Goal: Task Accomplishment & Management: Manage account settings

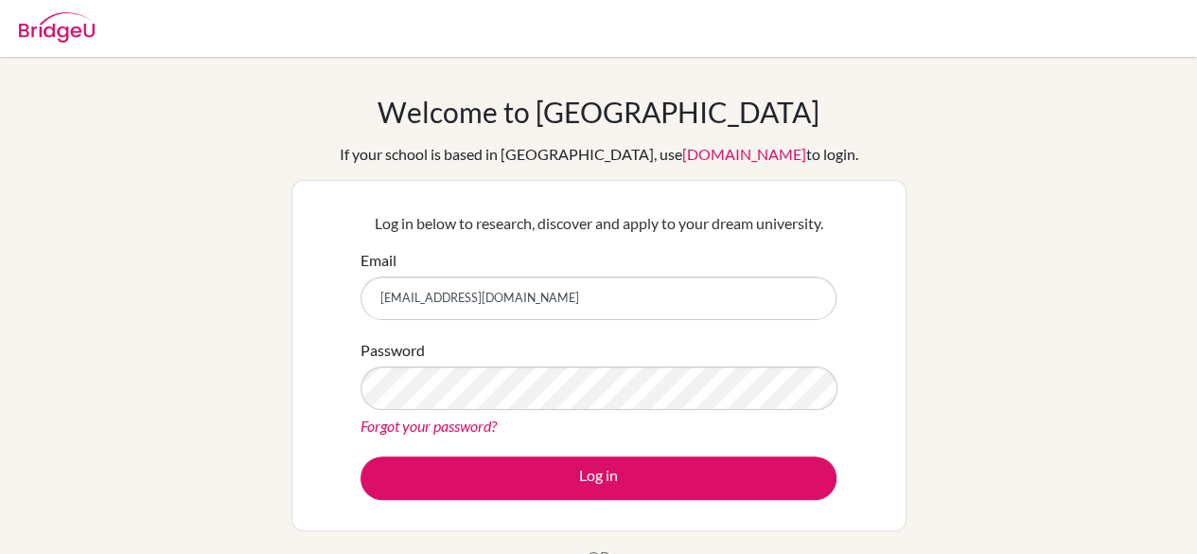
type input "[EMAIL_ADDRESS][DOMAIN_NAME]"
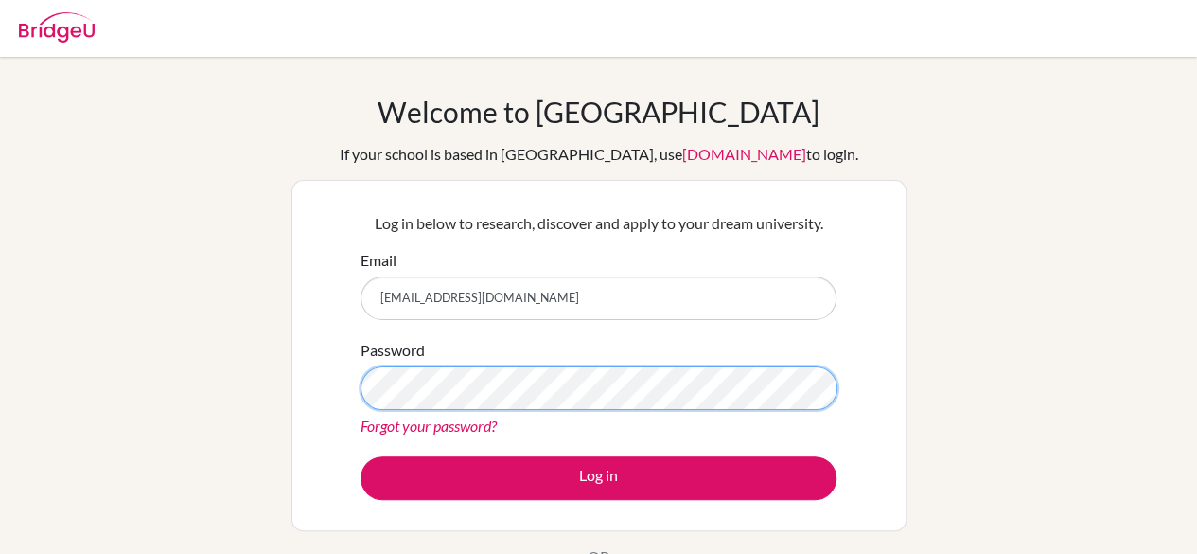
click at [361, 456] on button "Log in" at bounding box center [599, 478] width 476 height 44
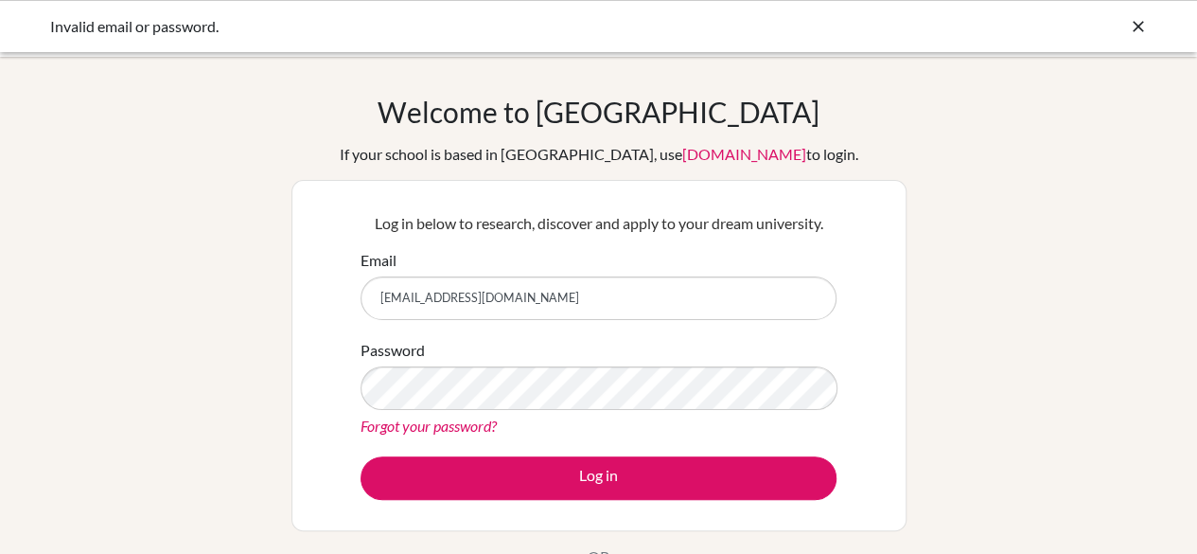
click at [462, 419] on link "Forgot your password?" at bounding box center [429, 425] width 136 height 18
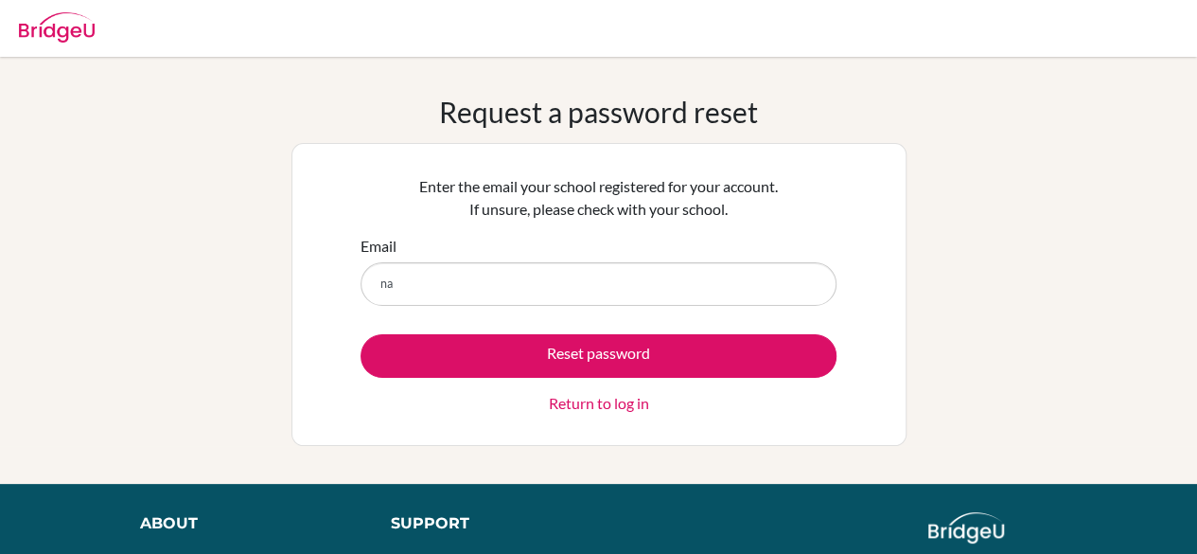
type input "[EMAIL_ADDRESS][DOMAIN_NAME]"
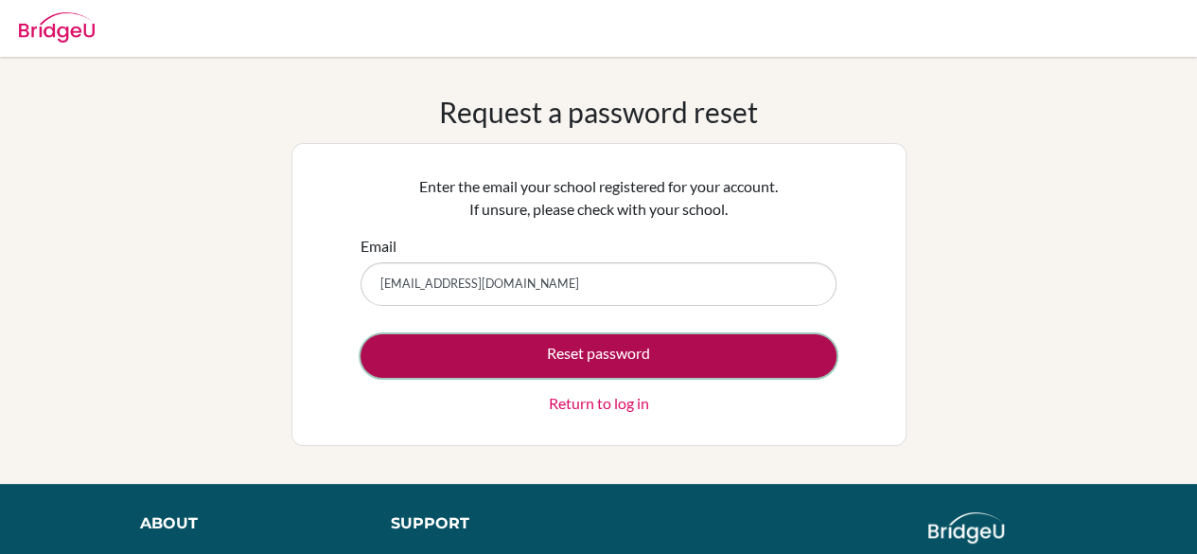
click at [568, 357] on button "Reset password" at bounding box center [599, 356] width 476 height 44
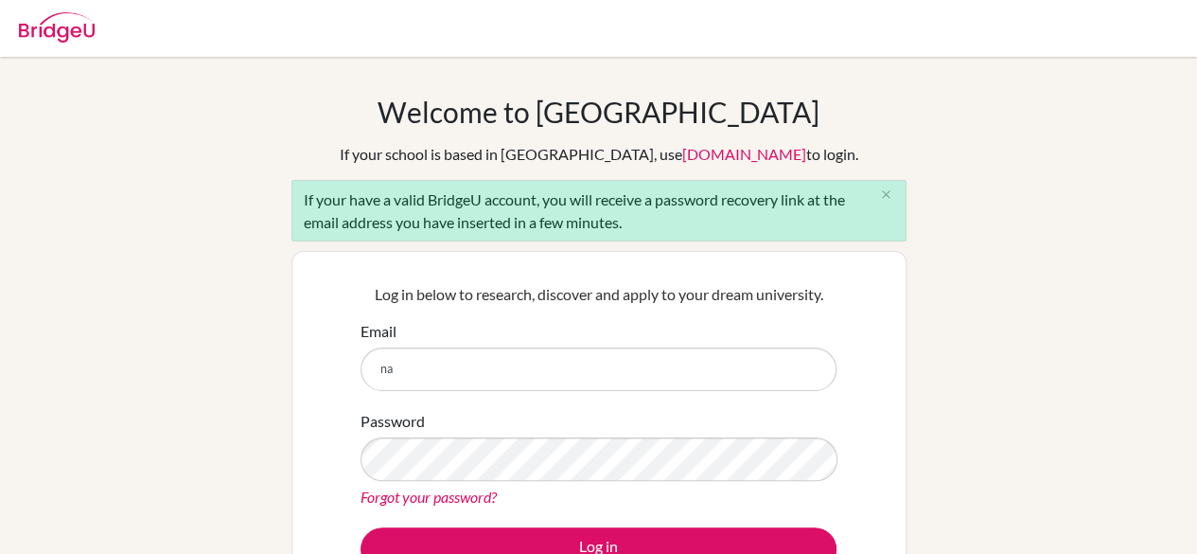
type input "[EMAIL_ADDRESS][DOMAIN_NAME]"
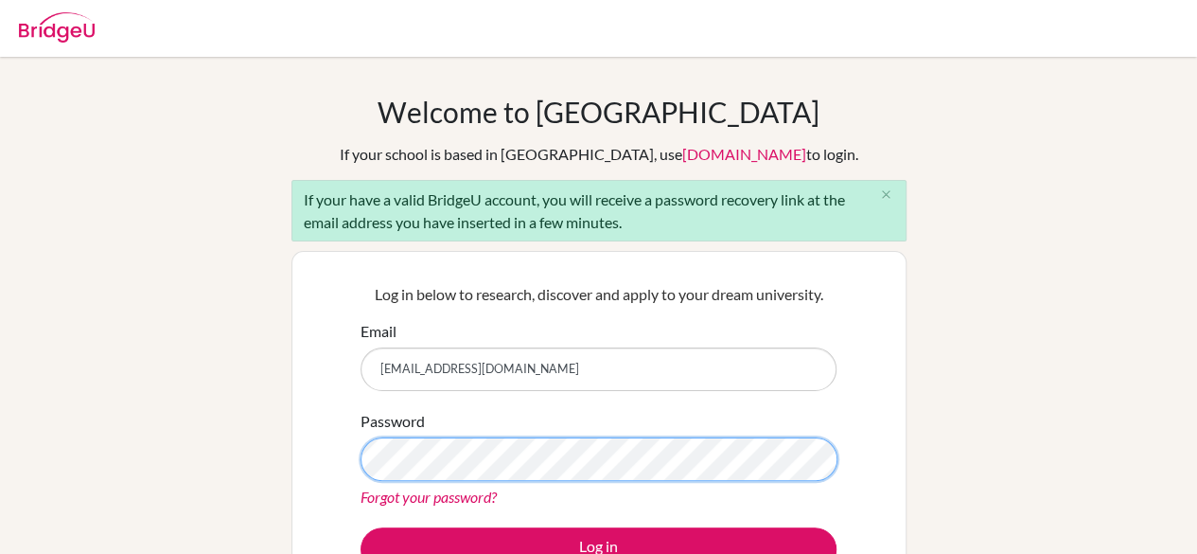
click at [361, 527] on button "Log in" at bounding box center [599, 549] width 476 height 44
